Goal: Task Accomplishment & Management: Use online tool/utility

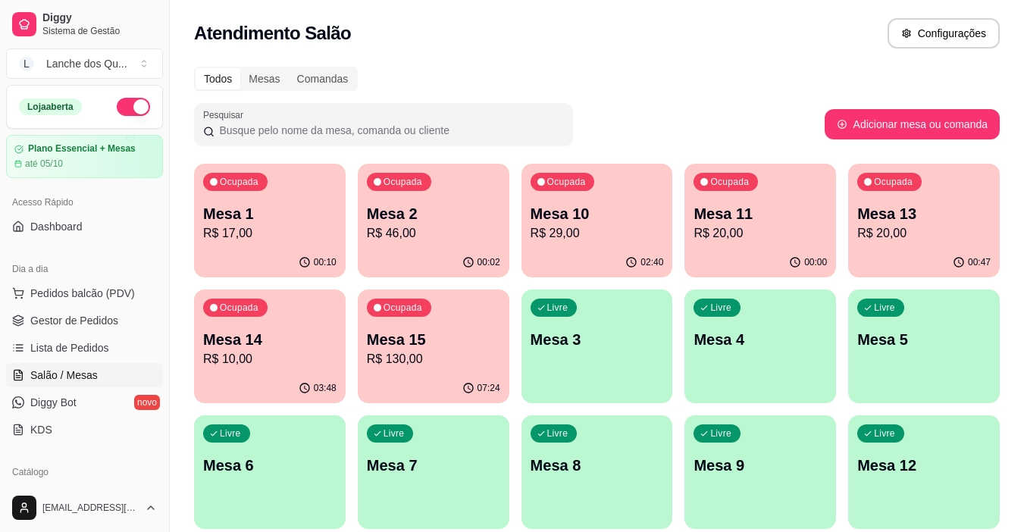
scroll to position [152, 0]
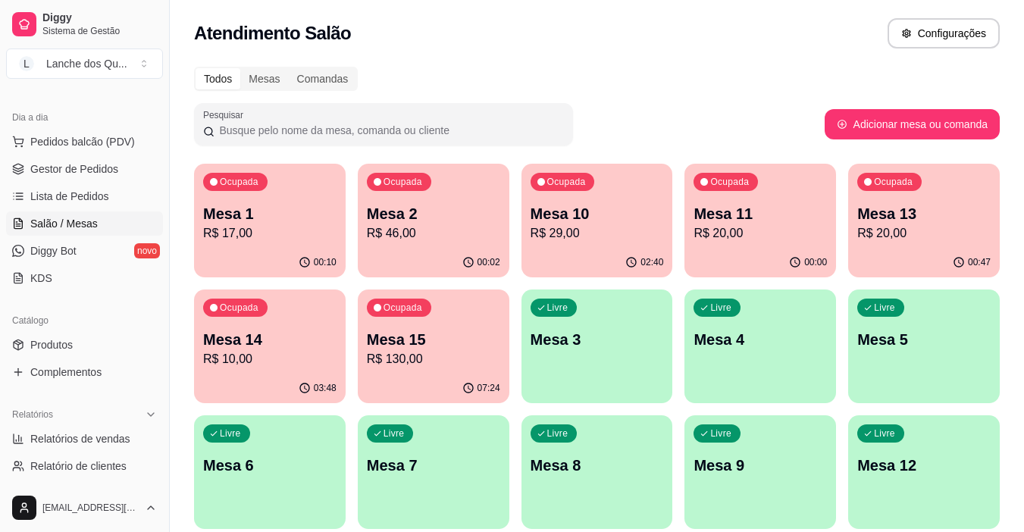
click at [244, 218] on p "Mesa 1" at bounding box center [269, 213] width 133 height 21
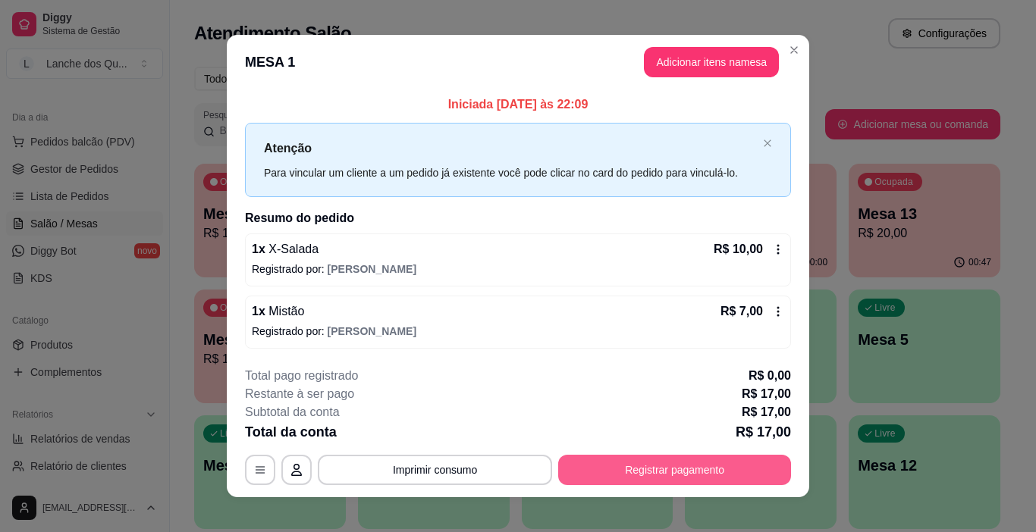
click at [606, 467] on button "Registrar pagamento" at bounding box center [674, 470] width 233 height 30
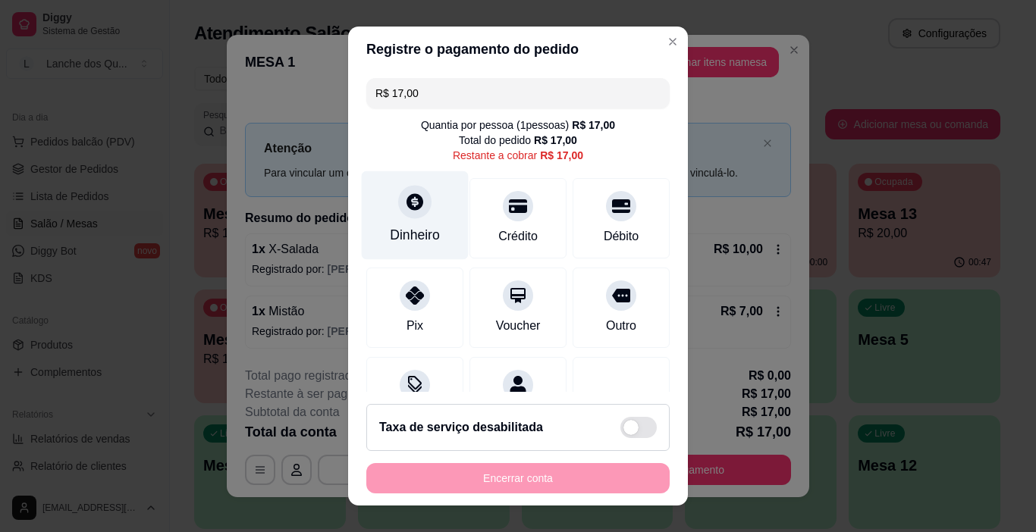
click at [419, 225] on div "Dinheiro" at bounding box center [415, 215] width 107 height 89
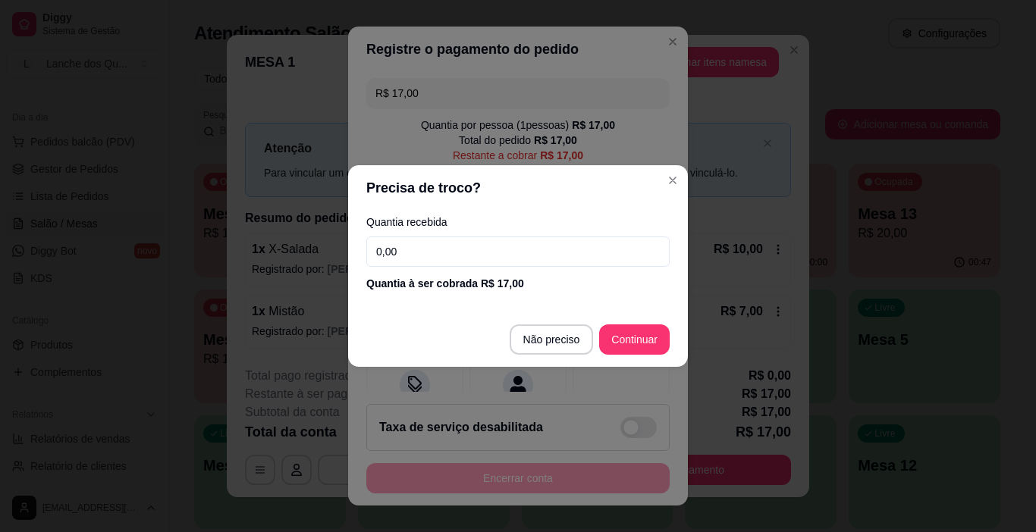
click at [419, 246] on input "0,00" at bounding box center [517, 252] width 303 height 30
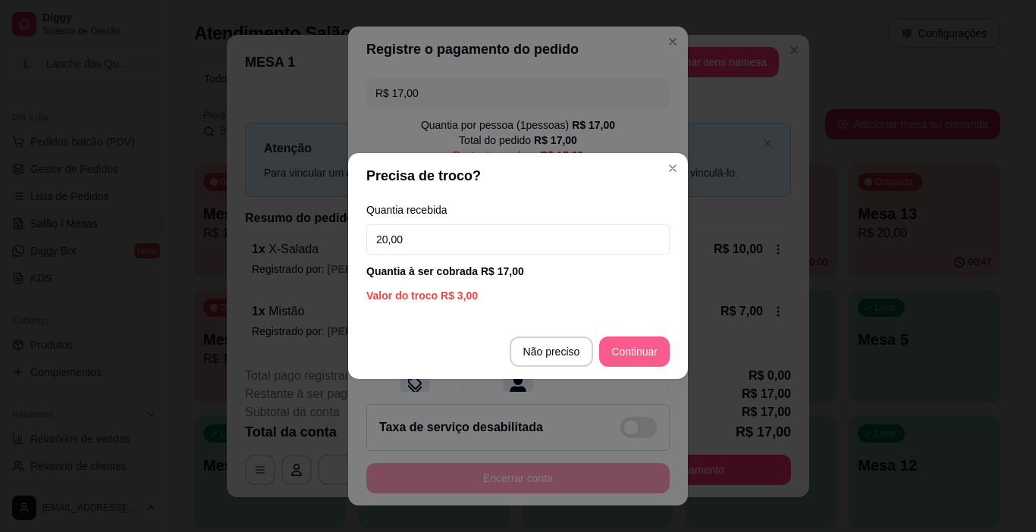
type input "20,00"
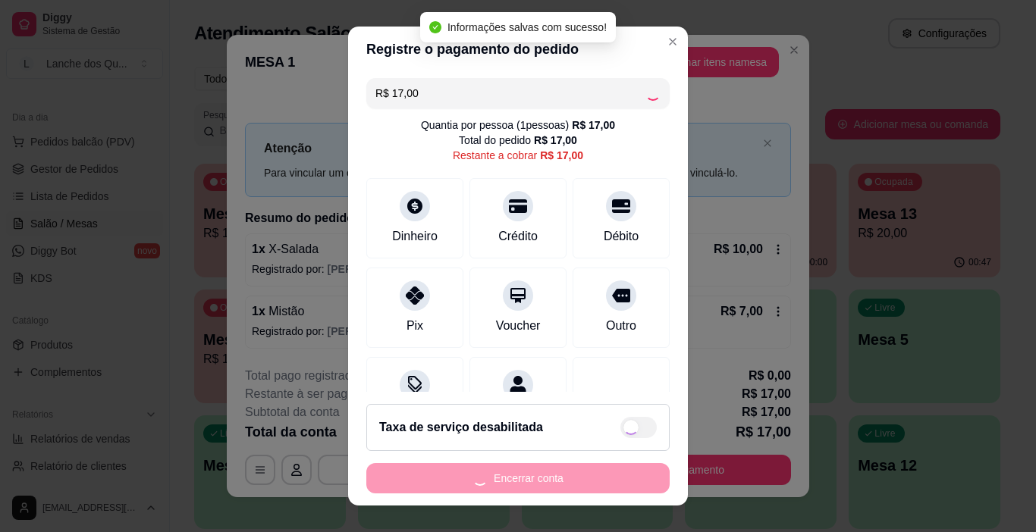
type input "R$ 0,00"
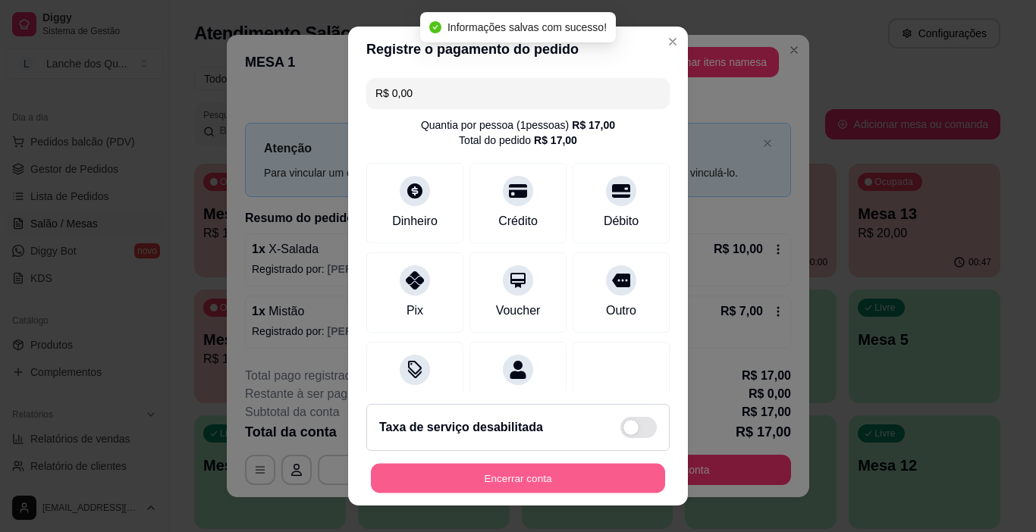
click at [505, 478] on button "Encerrar conta" at bounding box center [518, 479] width 294 height 30
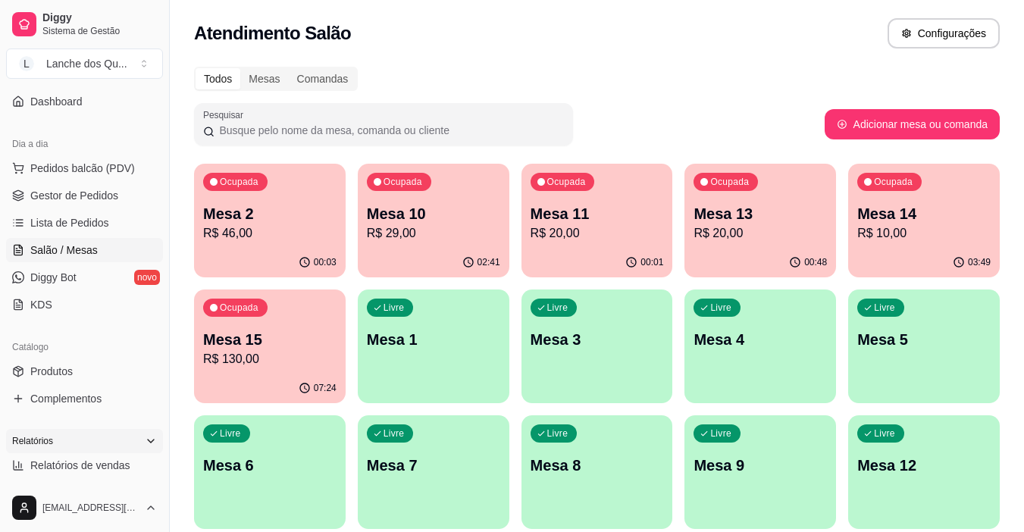
scroll to position [152, 0]
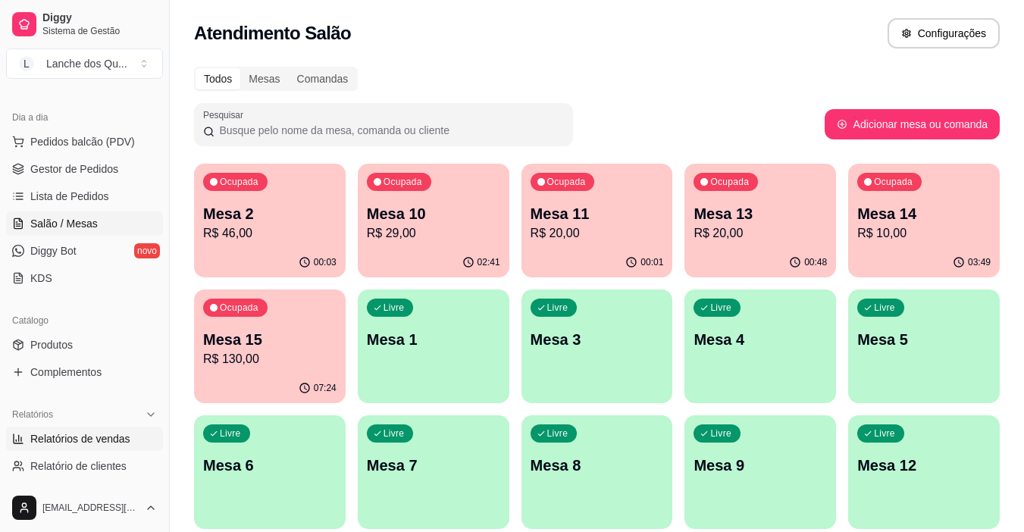
click at [71, 440] on span "Relatórios de vendas" at bounding box center [80, 438] width 100 height 15
select select "ALL"
select select "0"
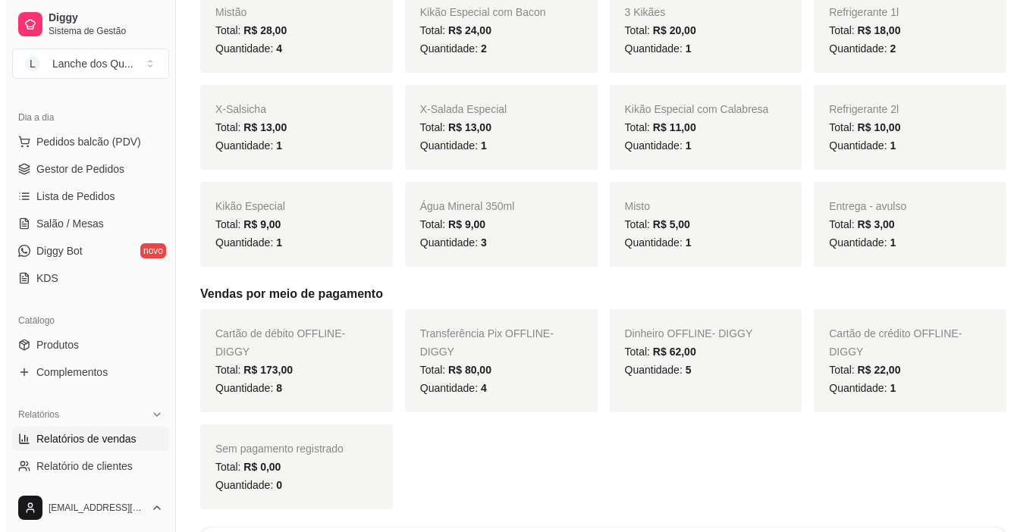
scroll to position [758, 0]
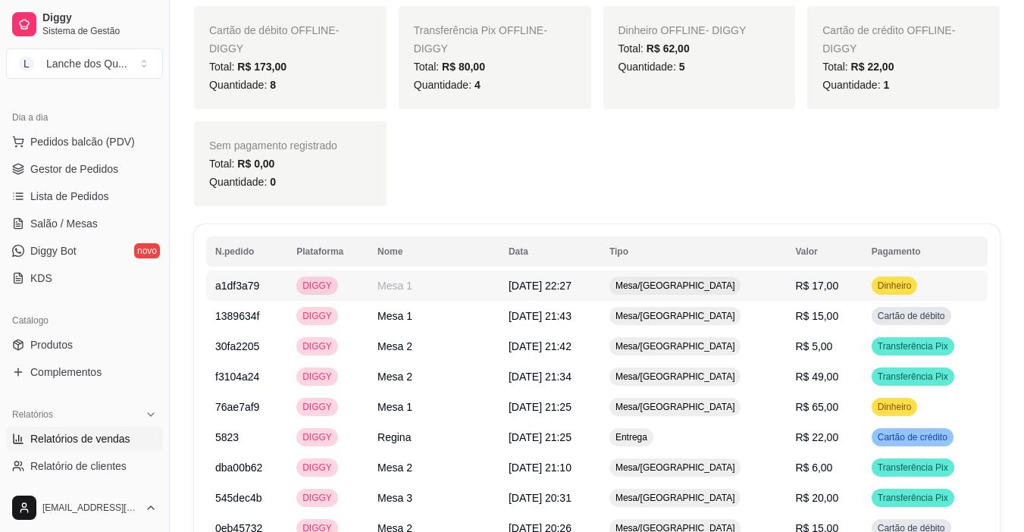
click at [802, 287] on span "R$ 17,00" at bounding box center [816, 286] width 43 height 12
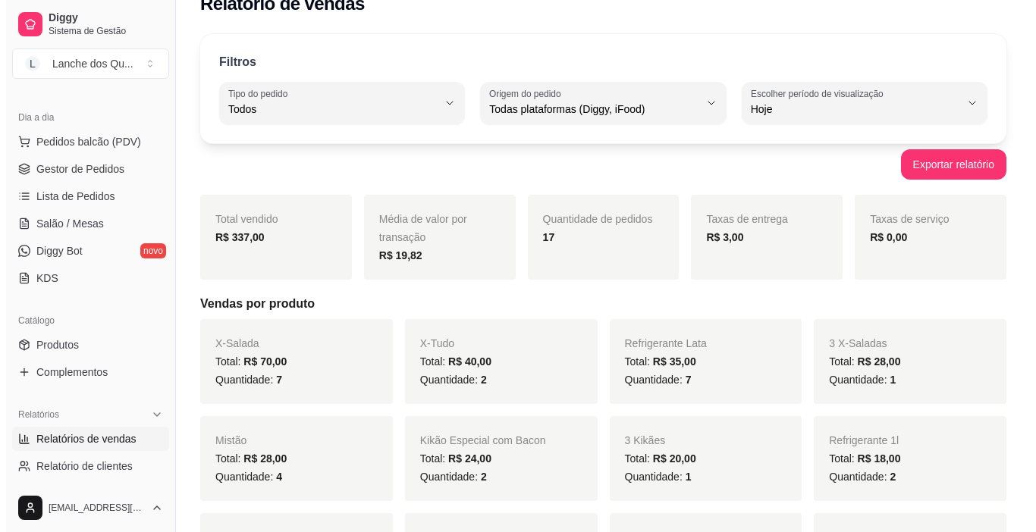
scroll to position [0, 0]
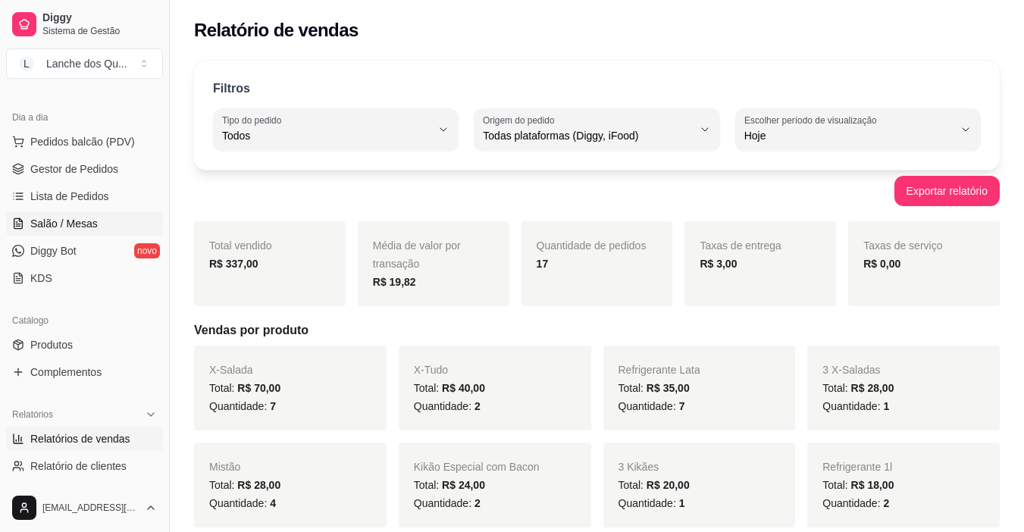
click at [58, 231] on span "Salão / Mesas" at bounding box center [63, 223] width 67 height 15
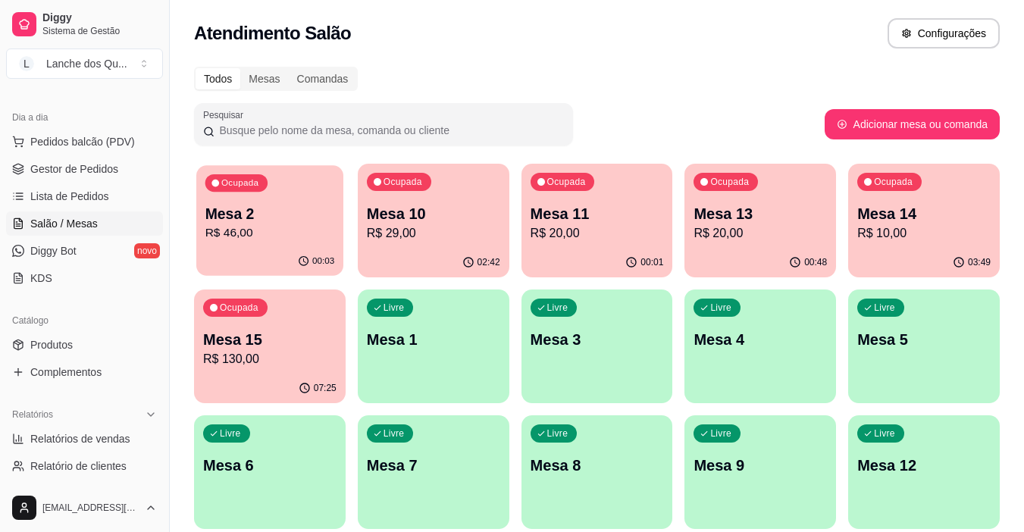
click at [265, 227] on p "R$ 46,00" at bounding box center [271, 232] width 130 height 17
click at [202, 239] on div "Ocupada Mesa 2 R$ 46,00" at bounding box center [270, 206] width 152 height 84
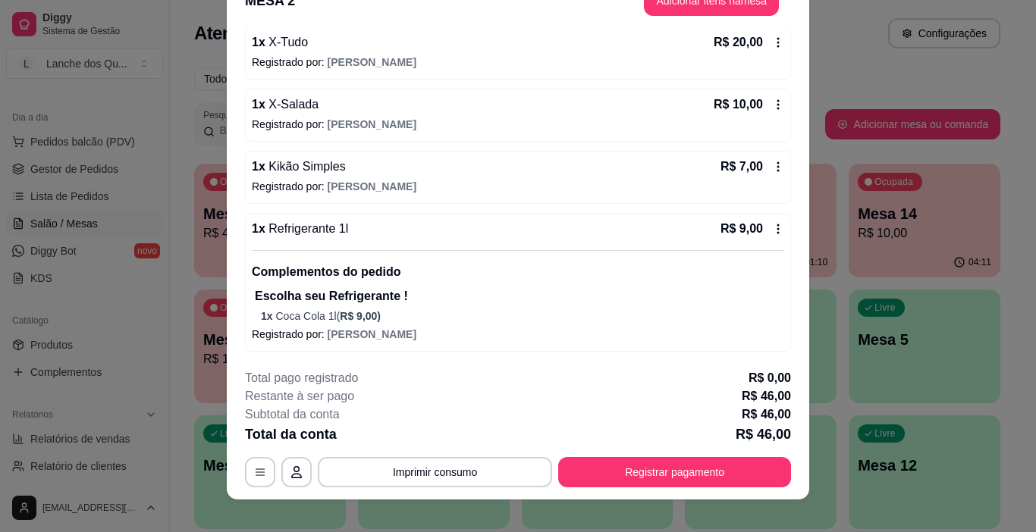
scroll to position [45, 0]
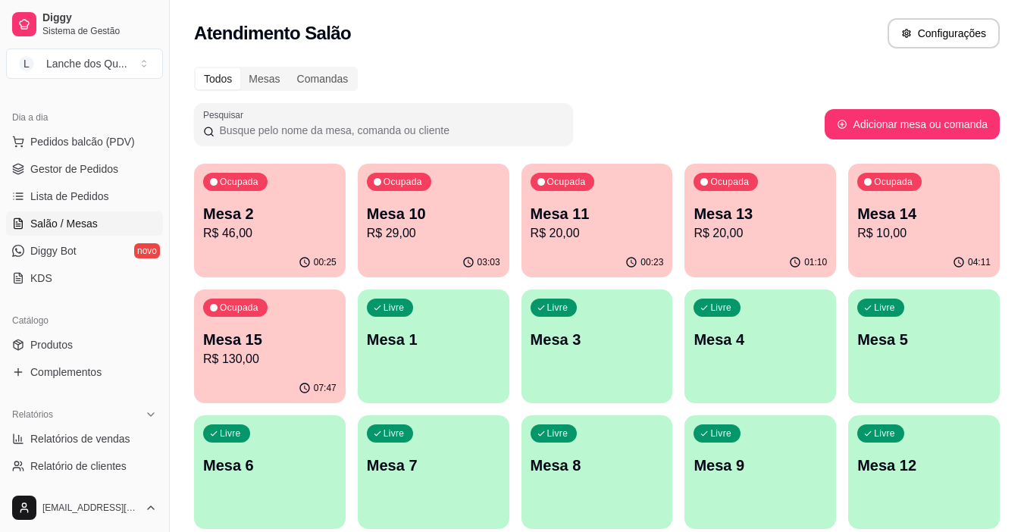
click at [442, 206] on p "Mesa 10" at bounding box center [433, 213] width 133 height 21
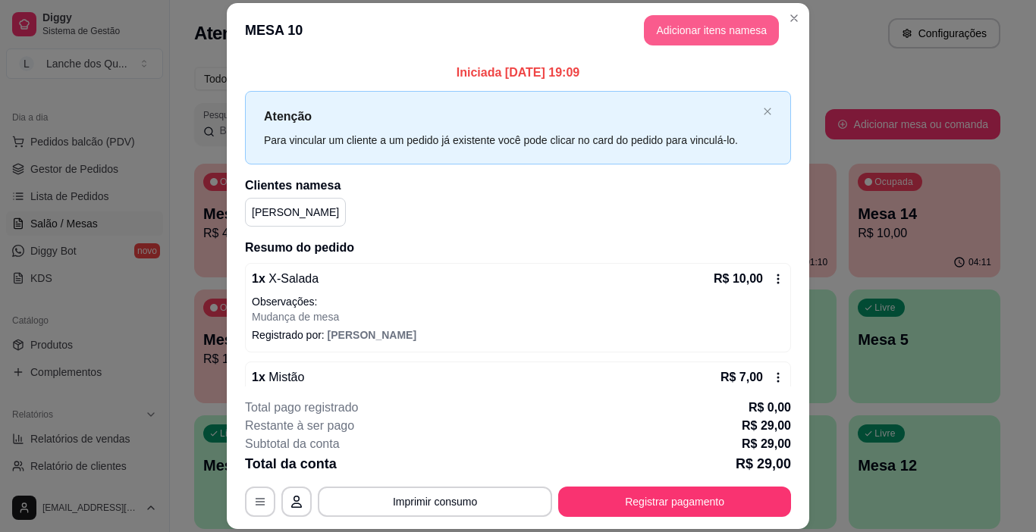
click at [683, 33] on button "Adicionar itens na mesa" at bounding box center [711, 30] width 135 height 30
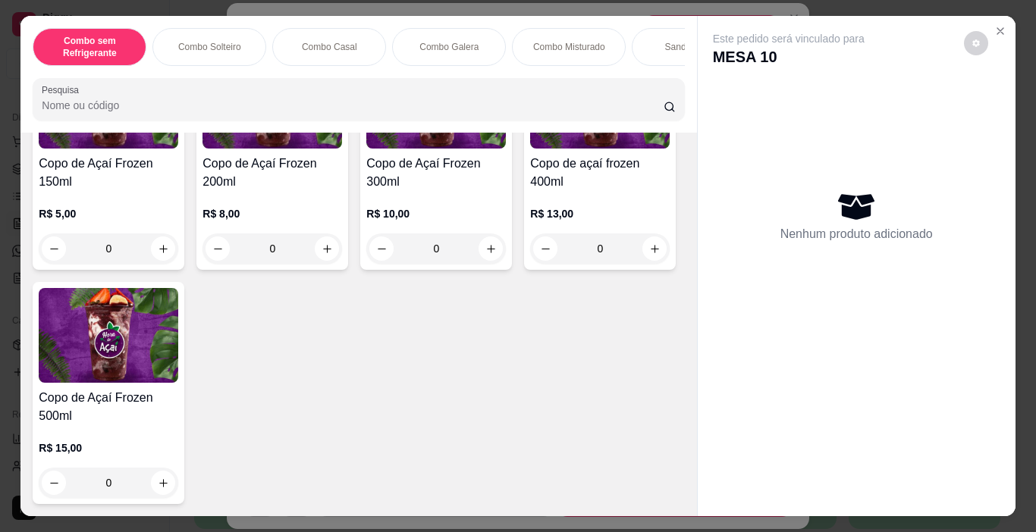
scroll to position [4998, 0]
type input "1"
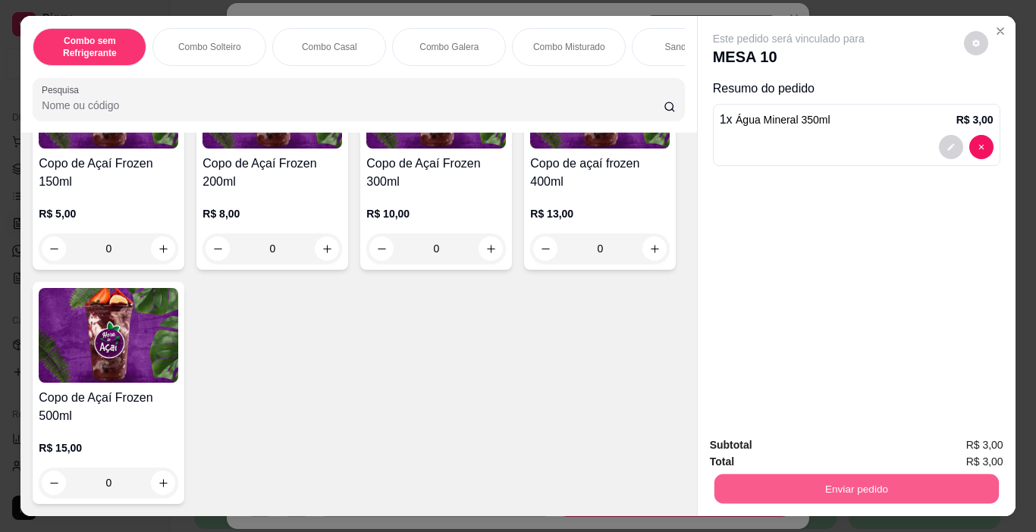
click at [811, 487] on button "Enviar pedido" at bounding box center [856, 490] width 284 height 30
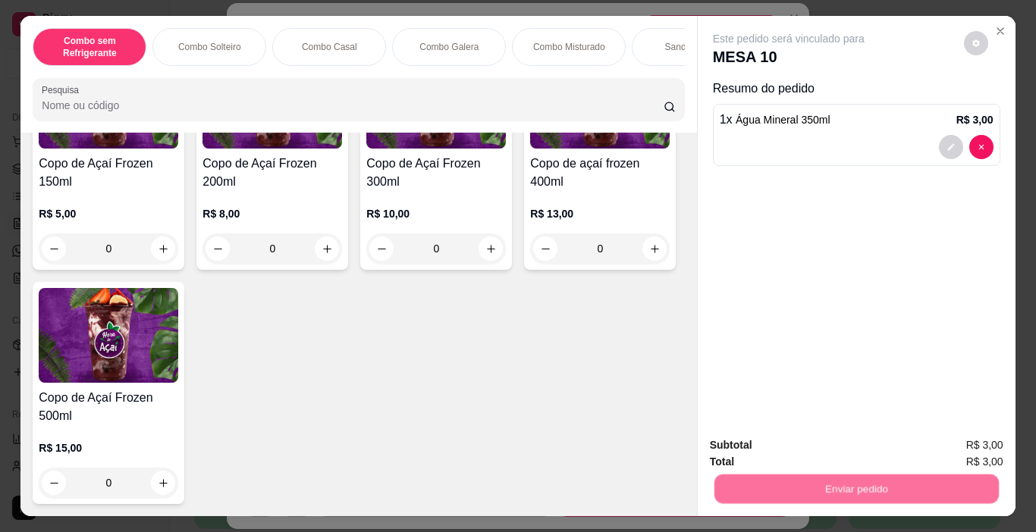
click at [851, 445] on button "Registrar cliente" at bounding box center [862, 445] width 100 height 29
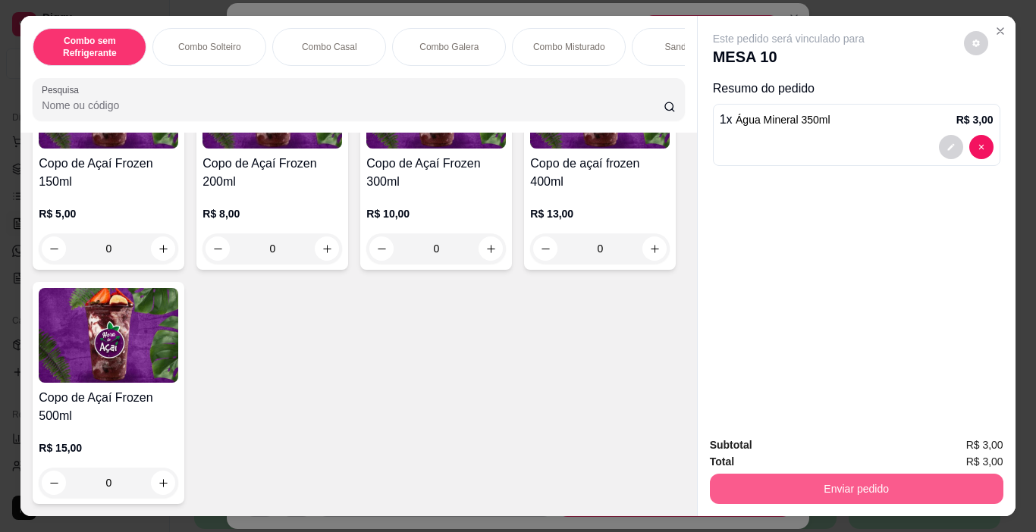
click at [832, 489] on button "Enviar pedido" at bounding box center [856, 489] width 293 height 30
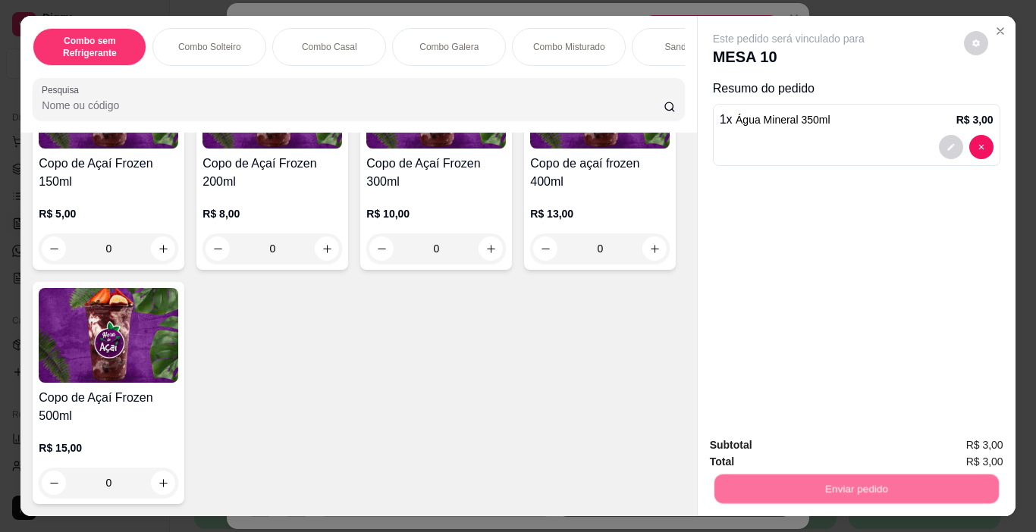
click at [962, 439] on button "Enviar pedido" at bounding box center [964, 445] width 86 height 29
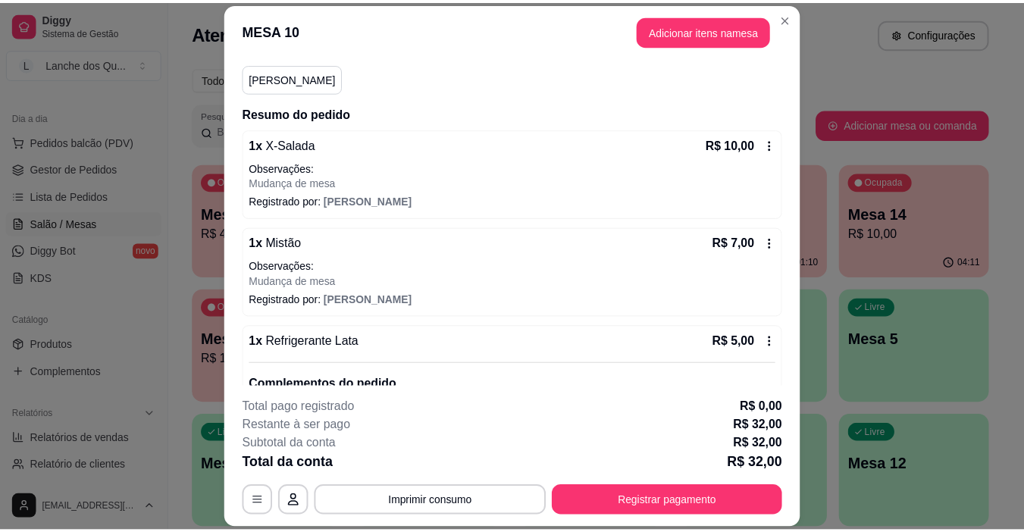
scroll to position [0, 0]
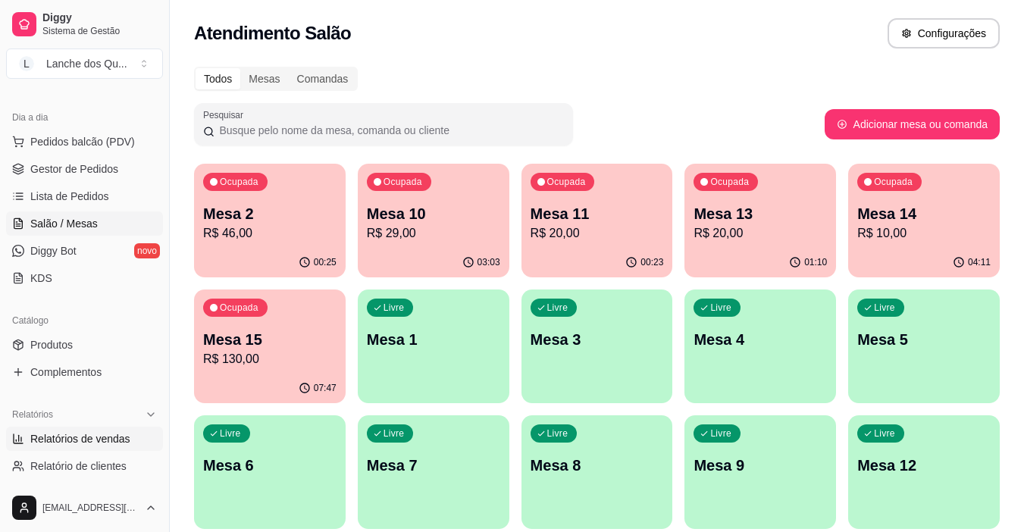
click at [83, 443] on span "Relatórios de vendas" at bounding box center [80, 438] width 100 height 15
select select "ALL"
select select "0"
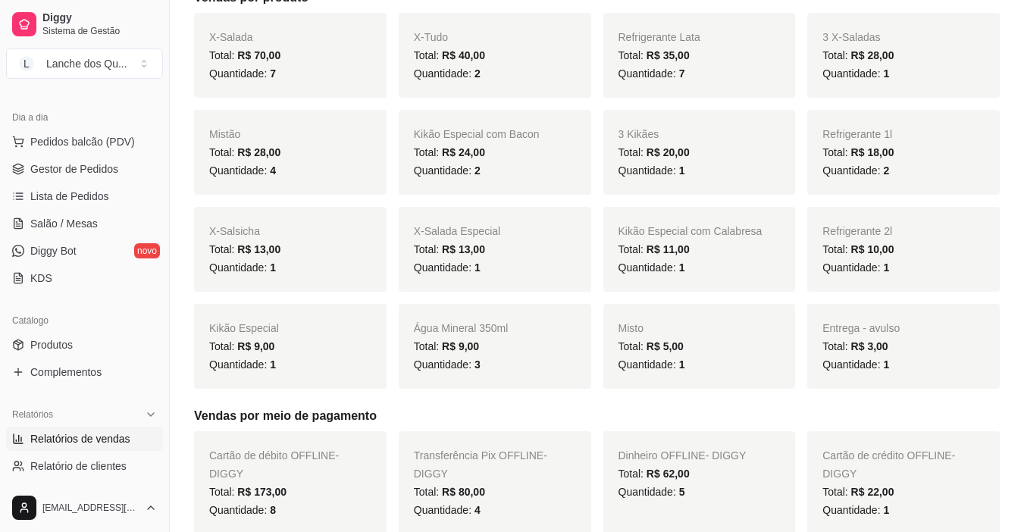
scroll to position [76, 0]
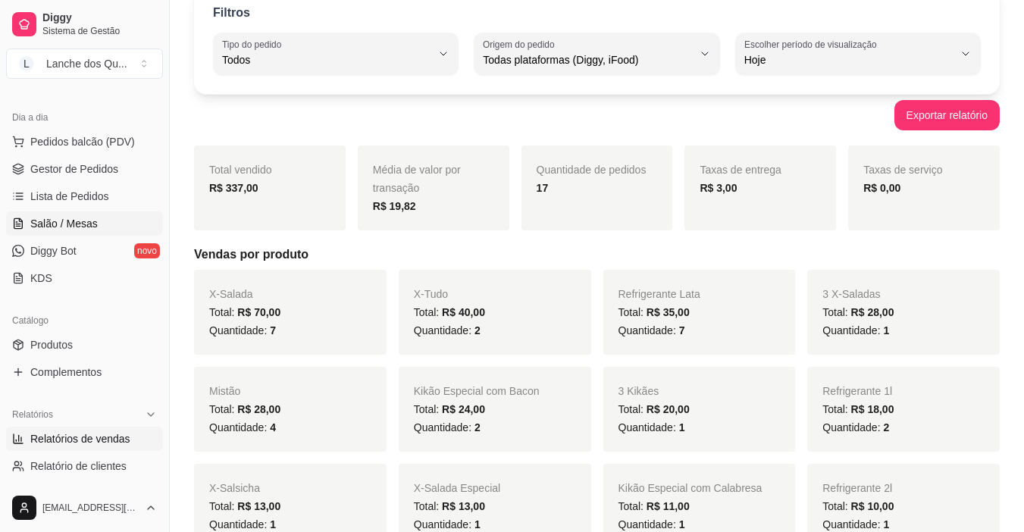
click at [55, 213] on link "Salão / Mesas" at bounding box center [84, 224] width 157 height 24
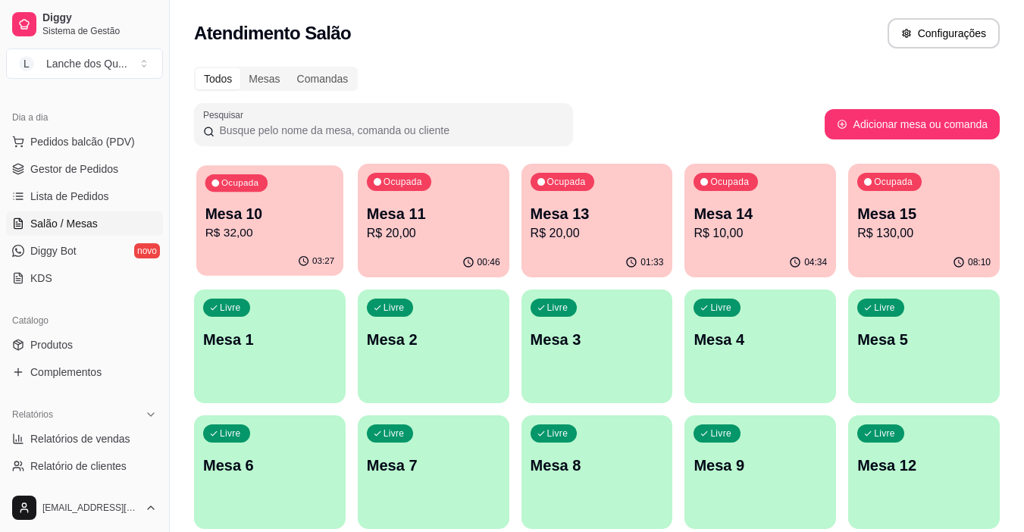
click at [259, 240] on p "R$ 32,00" at bounding box center [271, 232] width 130 height 17
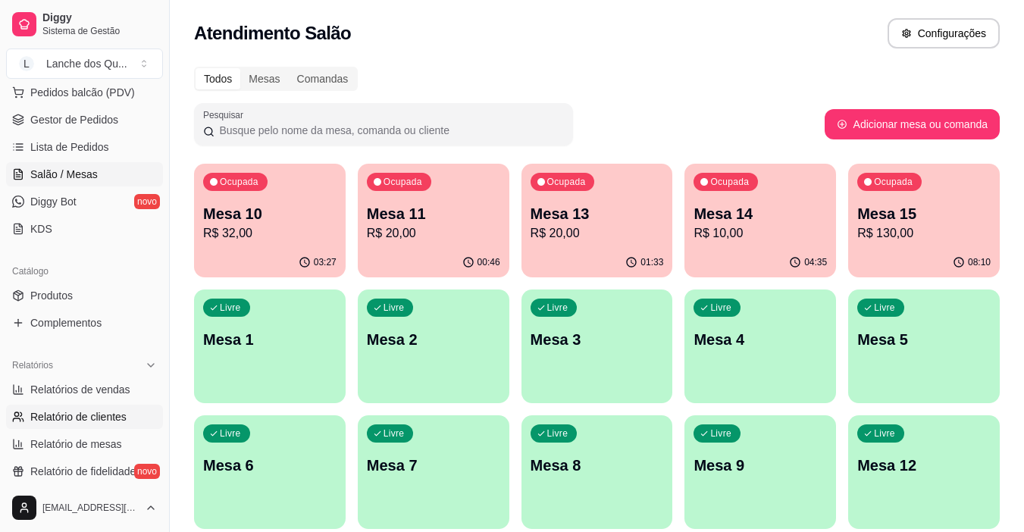
scroll to position [227, 0]
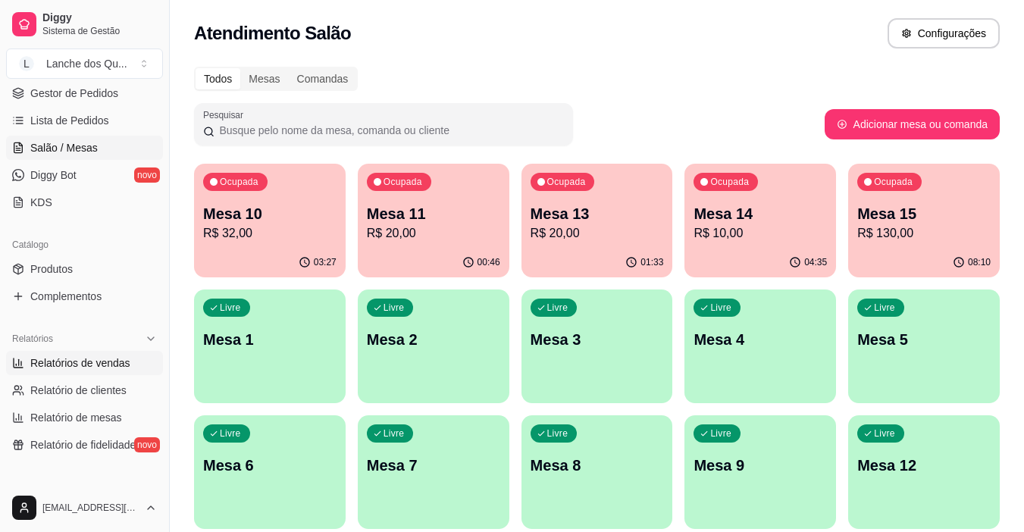
click at [58, 364] on span "Relatórios de vendas" at bounding box center [80, 363] width 100 height 15
select select "ALL"
select select "0"
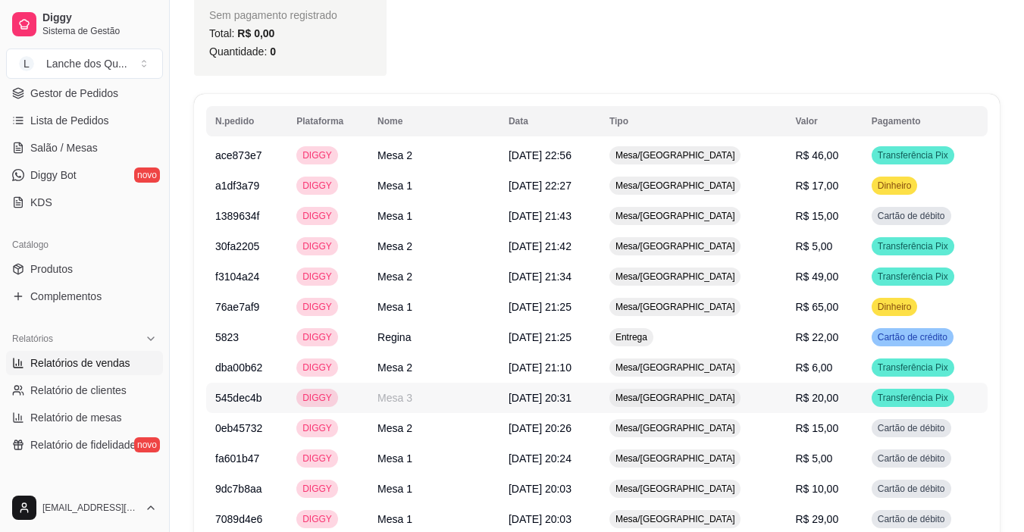
scroll to position [1250, 0]
